Goal: Check status: Check status

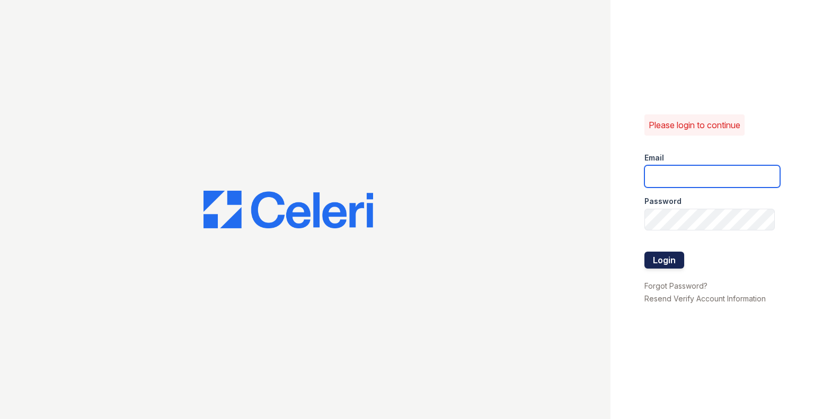
type input "[EMAIL_ADDRESS][DOMAIN_NAME]"
click at [664, 260] on button "Login" at bounding box center [664, 260] width 40 height 17
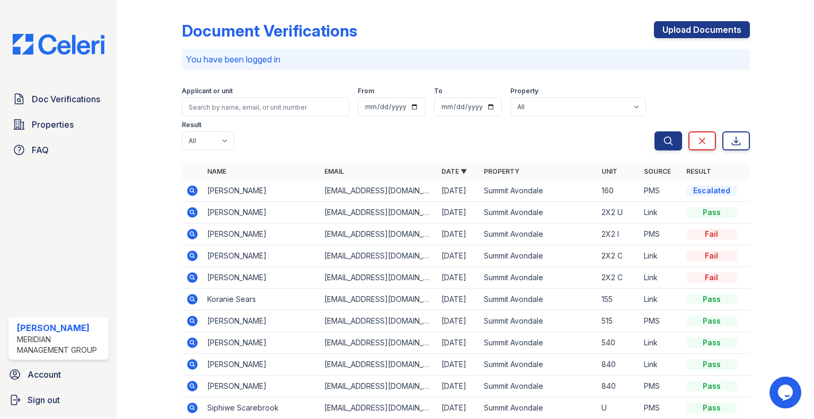
click at [192, 192] on icon at bounding box center [192, 190] width 13 height 13
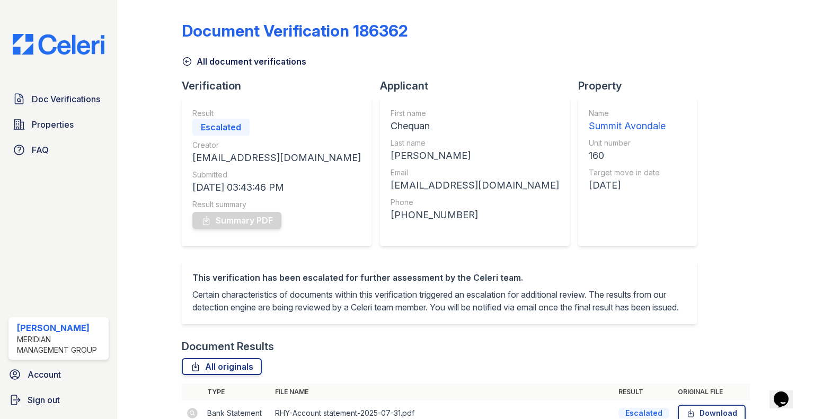
scroll to position [144, 0]
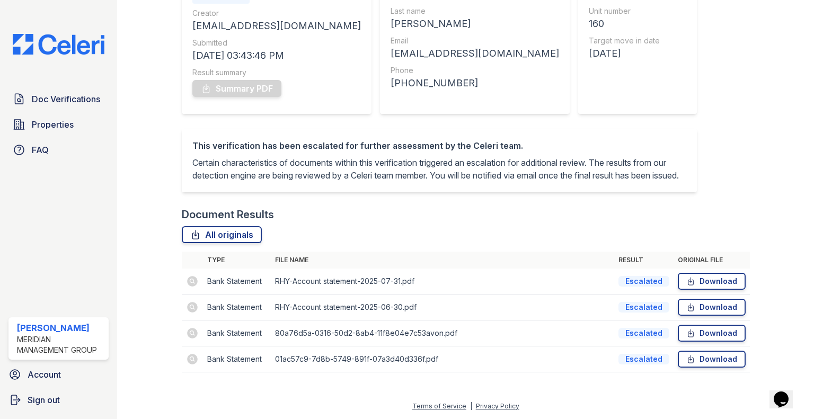
click at [191, 333] on td at bounding box center [192, 334] width 21 height 26
